Goal: Task Accomplishment & Management: Manage account settings

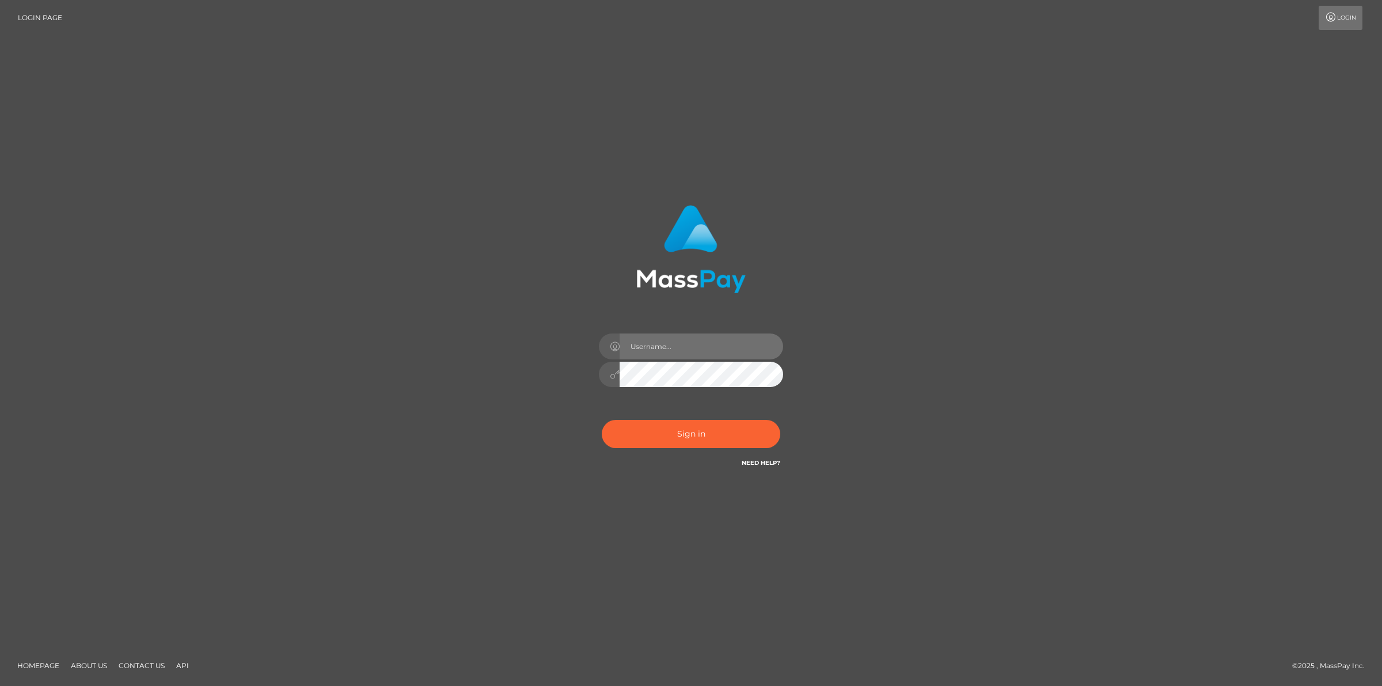
click at [690, 349] on input "text" at bounding box center [700, 346] width 163 height 26
type input "jsmith"
click at [658, 443] on button "Sign in" at bounding box center [691, 434] width 178 height 28
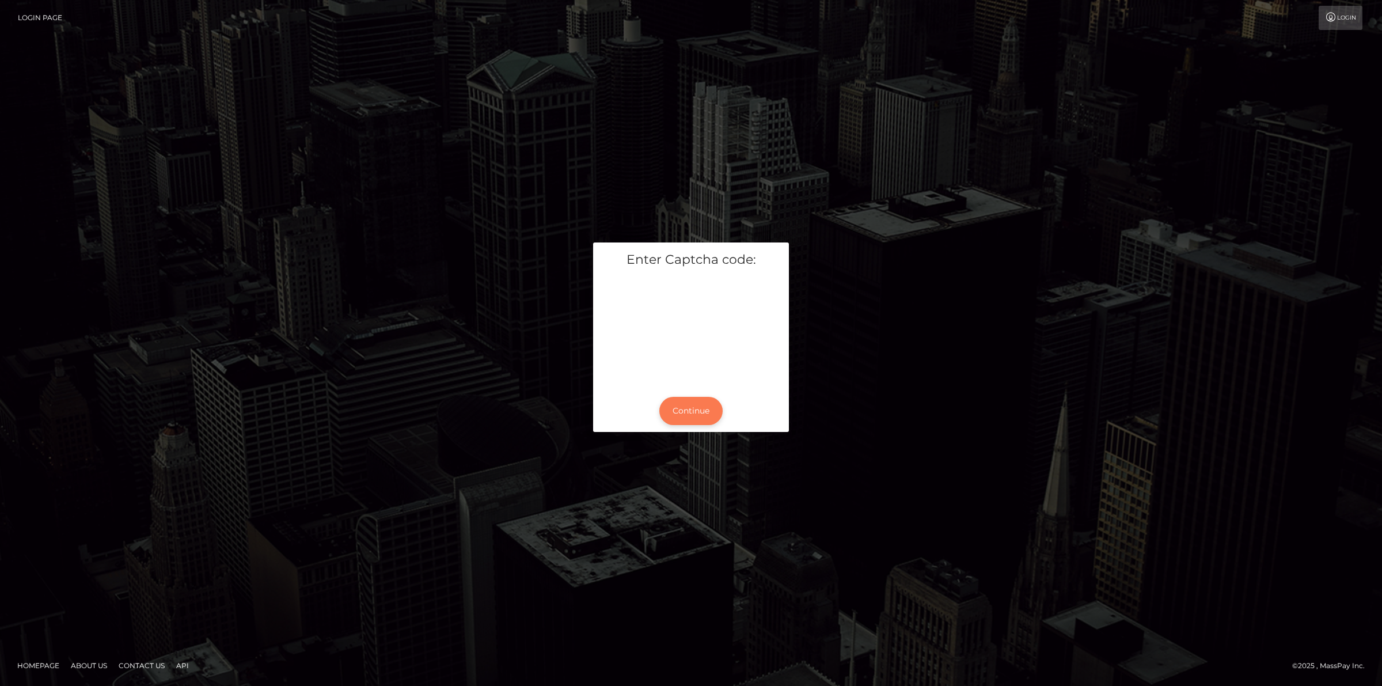
click at [694, 410] on button "Continue" at bounding box center [690, 411] width 63 height 28
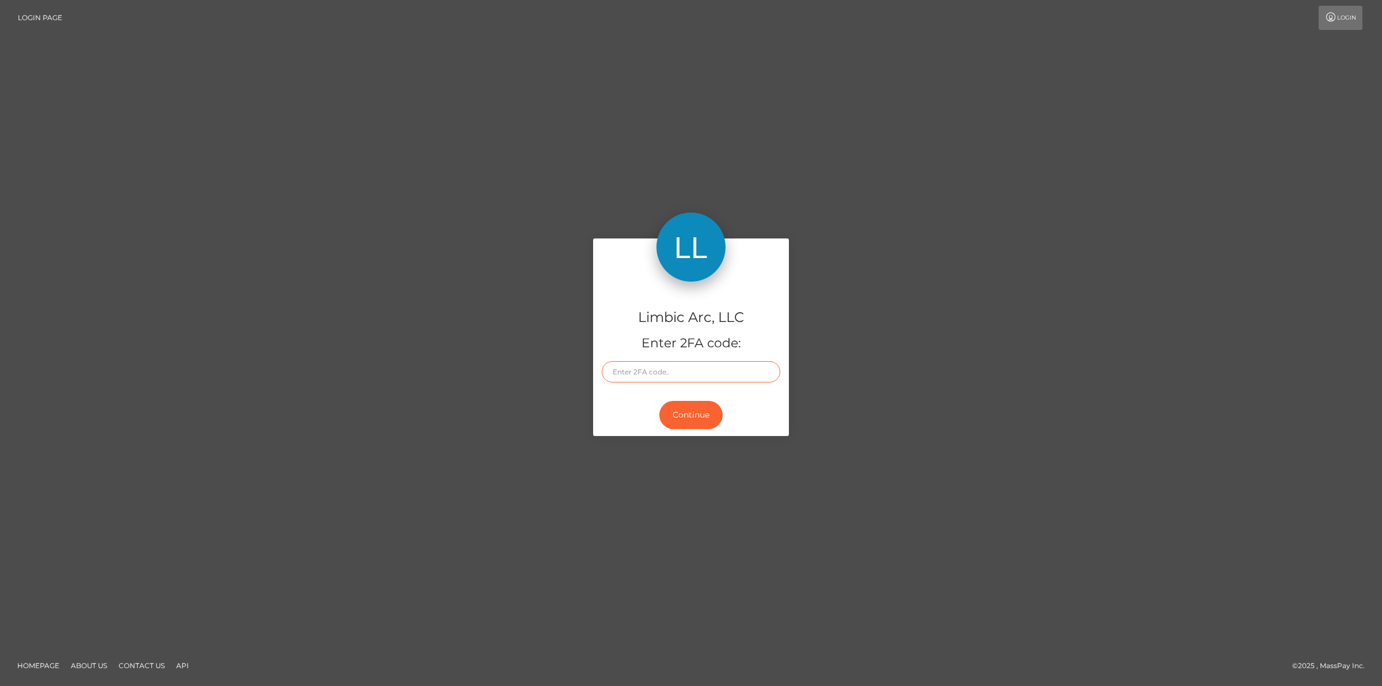
click at [643, 378] on input "text" at bounding box center [691, 371] width 178 height 21
type input "8"
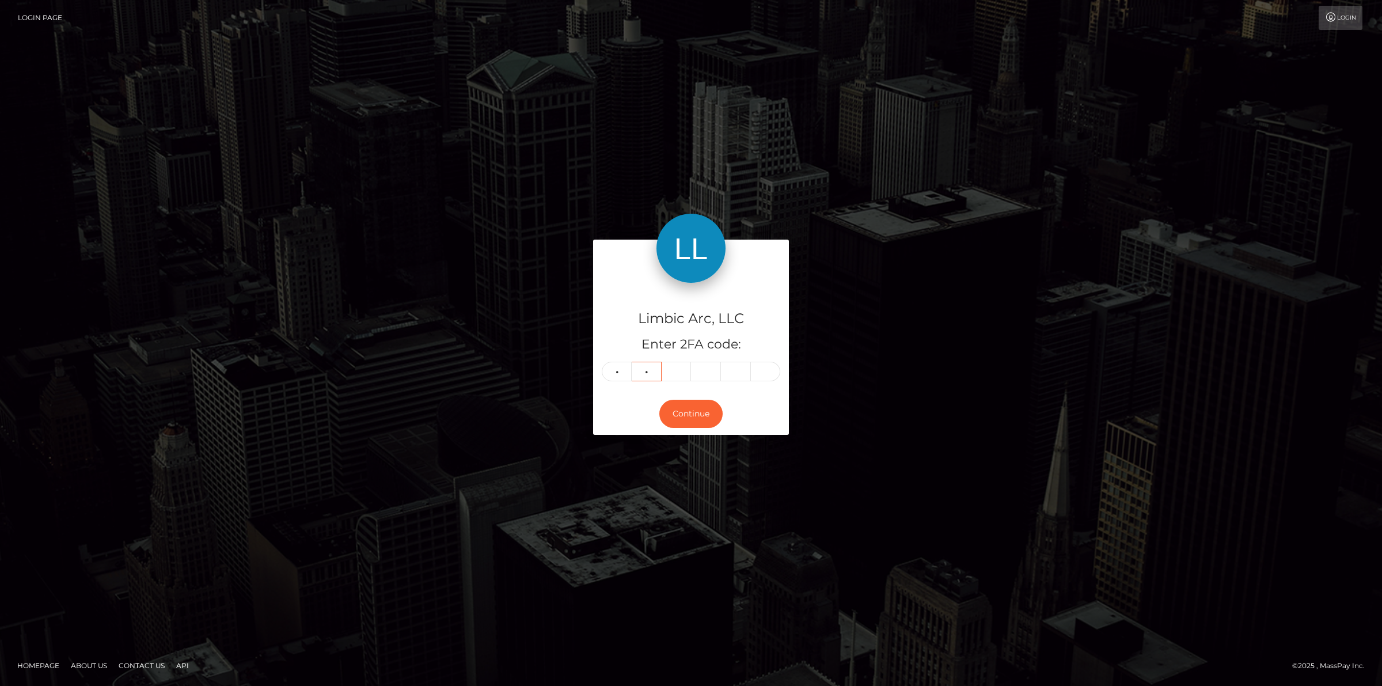
type input "9"
type input "5"
type input "8"
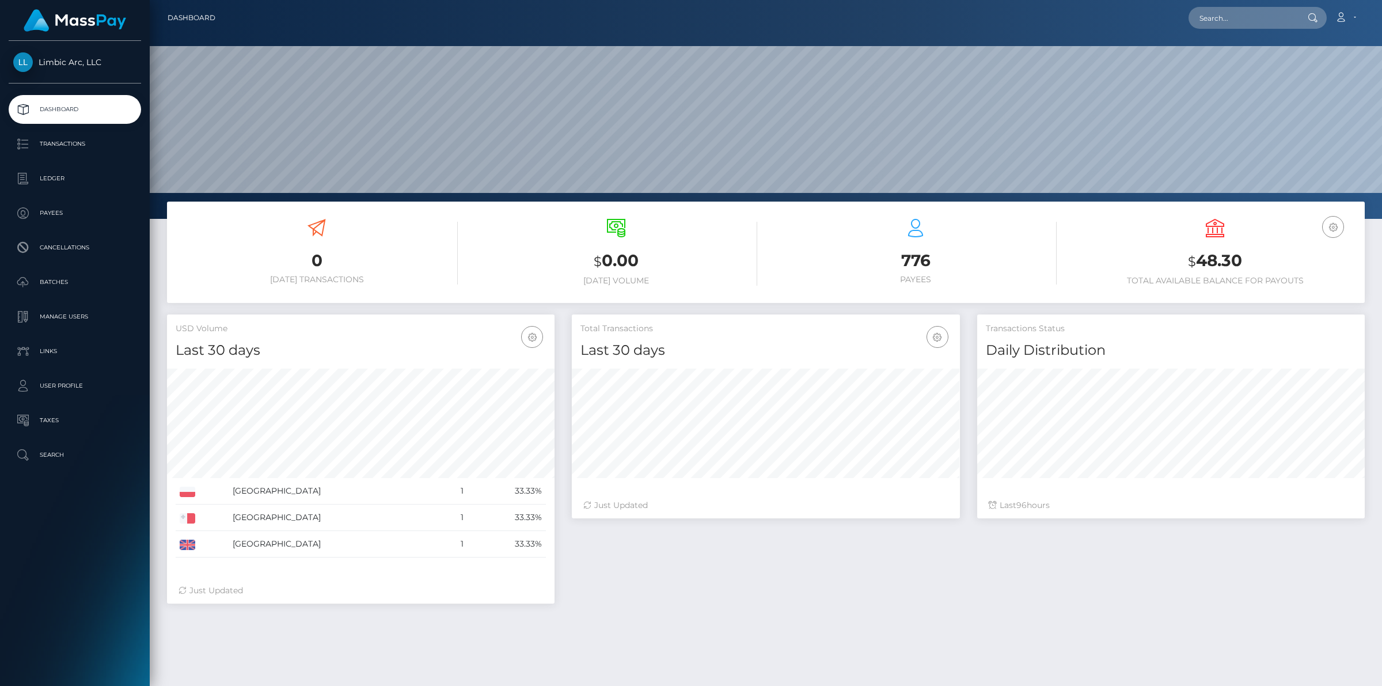
scroll to position [203, 387]
